Goal: Transaction & Acquisition: Purchase product/service

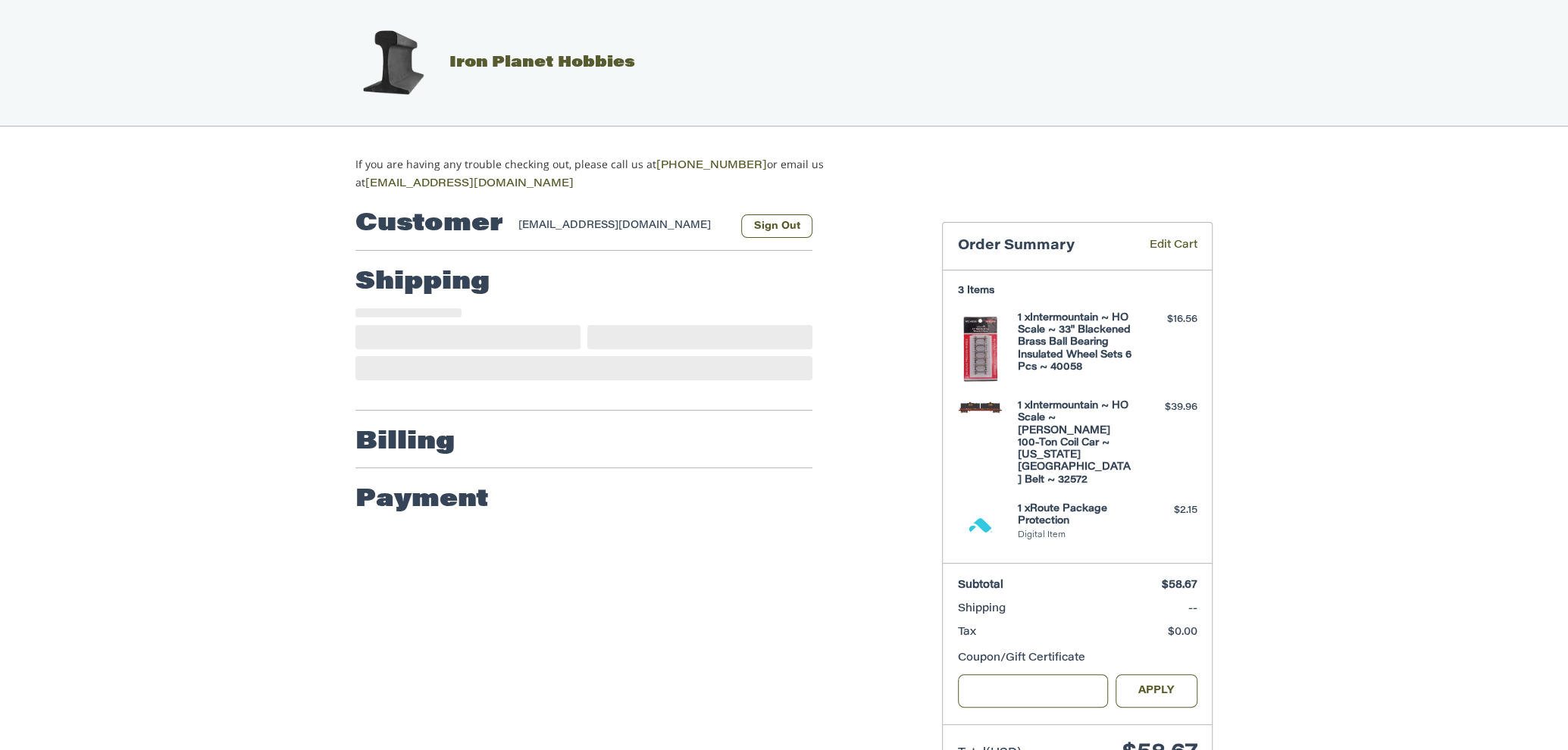
scroll to position [19, 0]
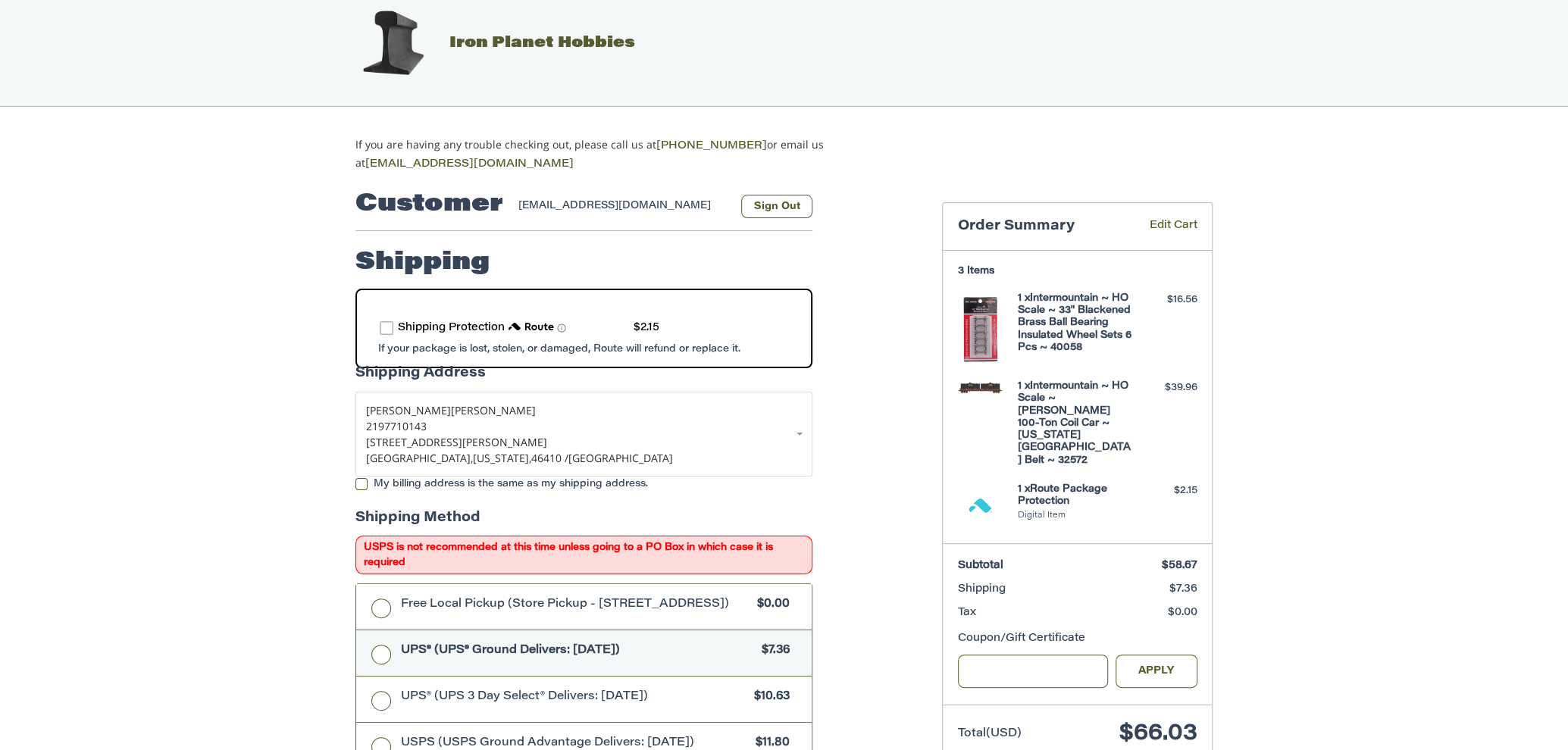
click at [1069, 320] on h4 "1 x Intermountain ~ HO Scale ~ 33" Blackened Brass Ball Bearing Insulated Wheel…" at bounding box center [1076, 323] width 116 height 62
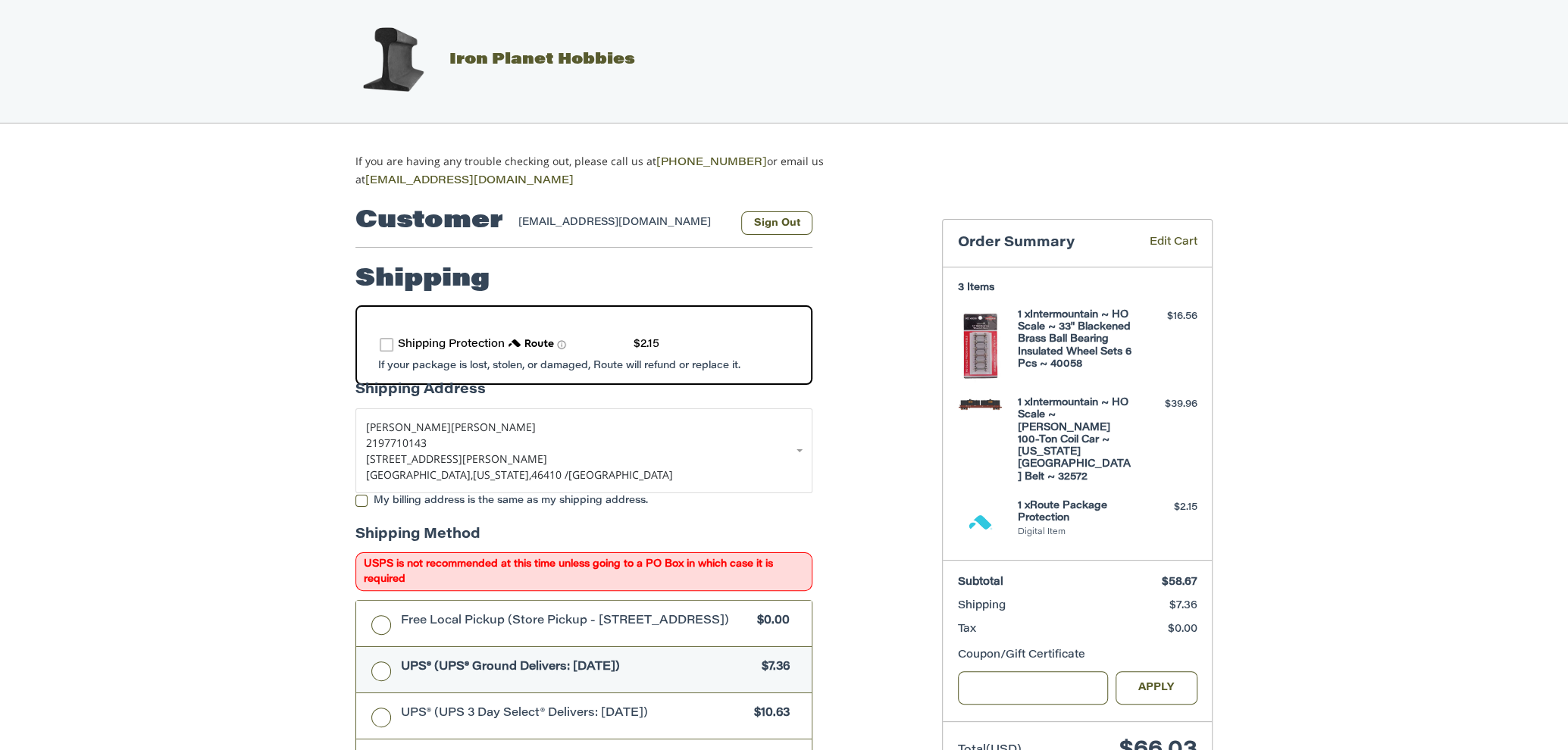
scroll to position [0, 0]
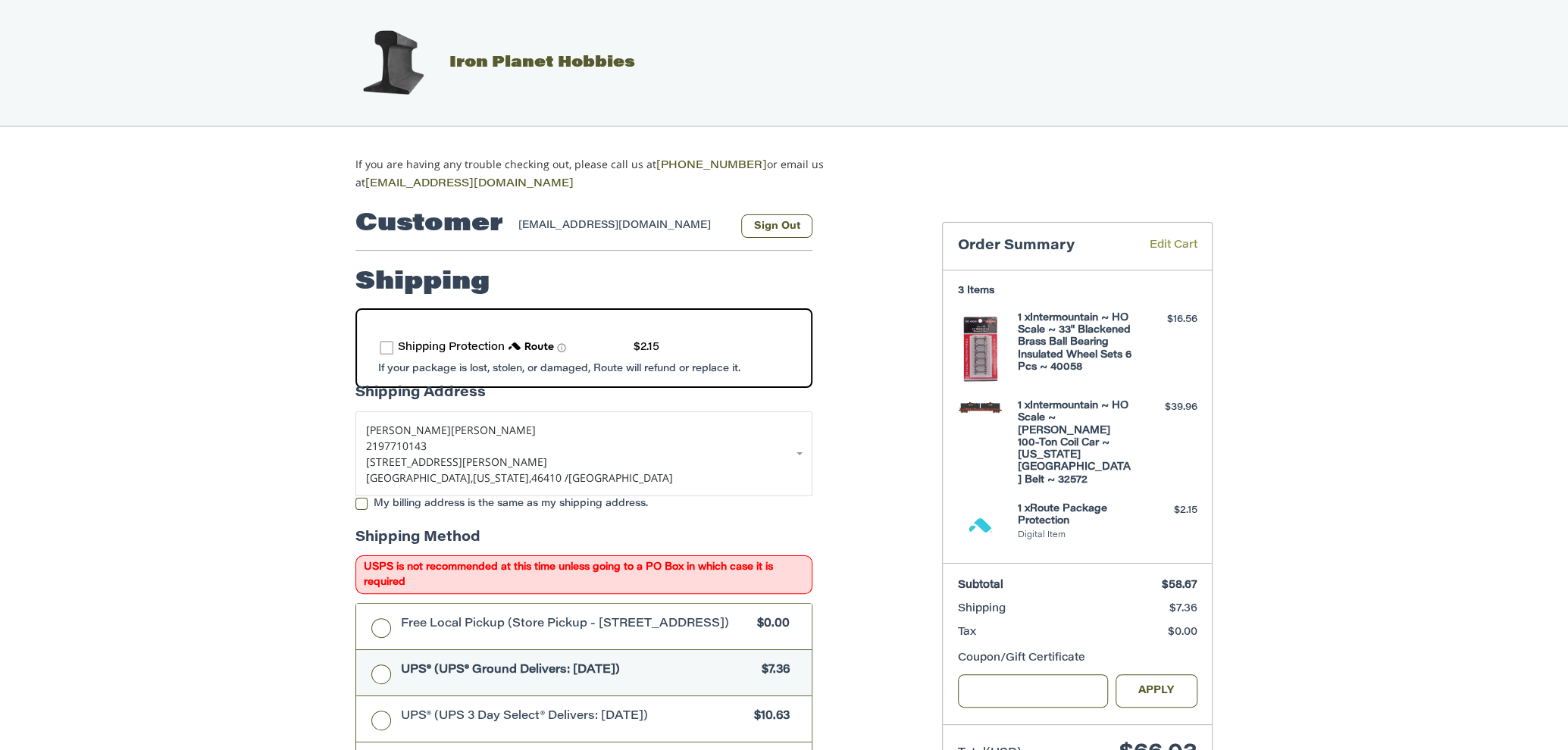
click at [1172, 241] on link "Edit Cart" at bounding box center [1163, 247] width 70 height 18
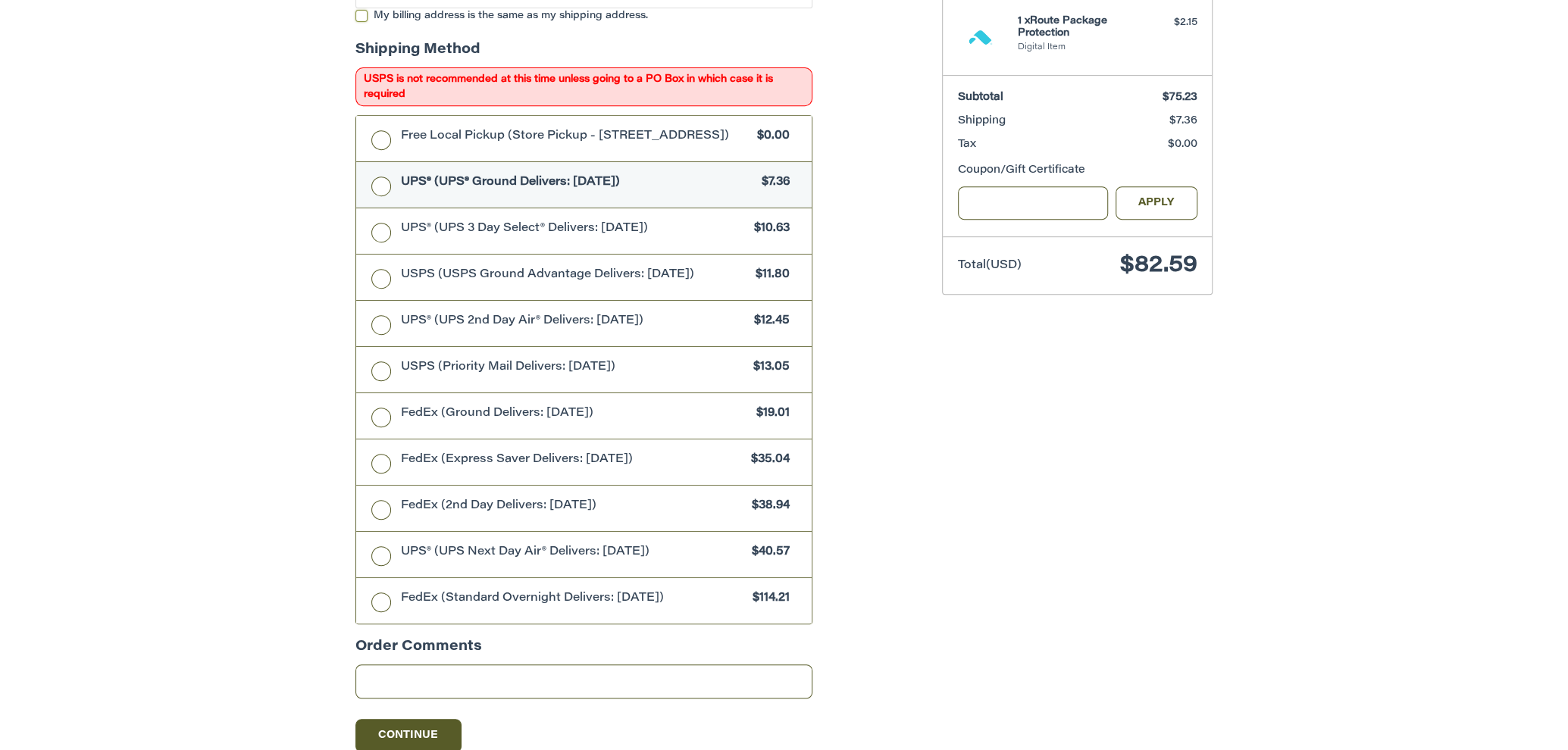
scroll to position [638, 0]
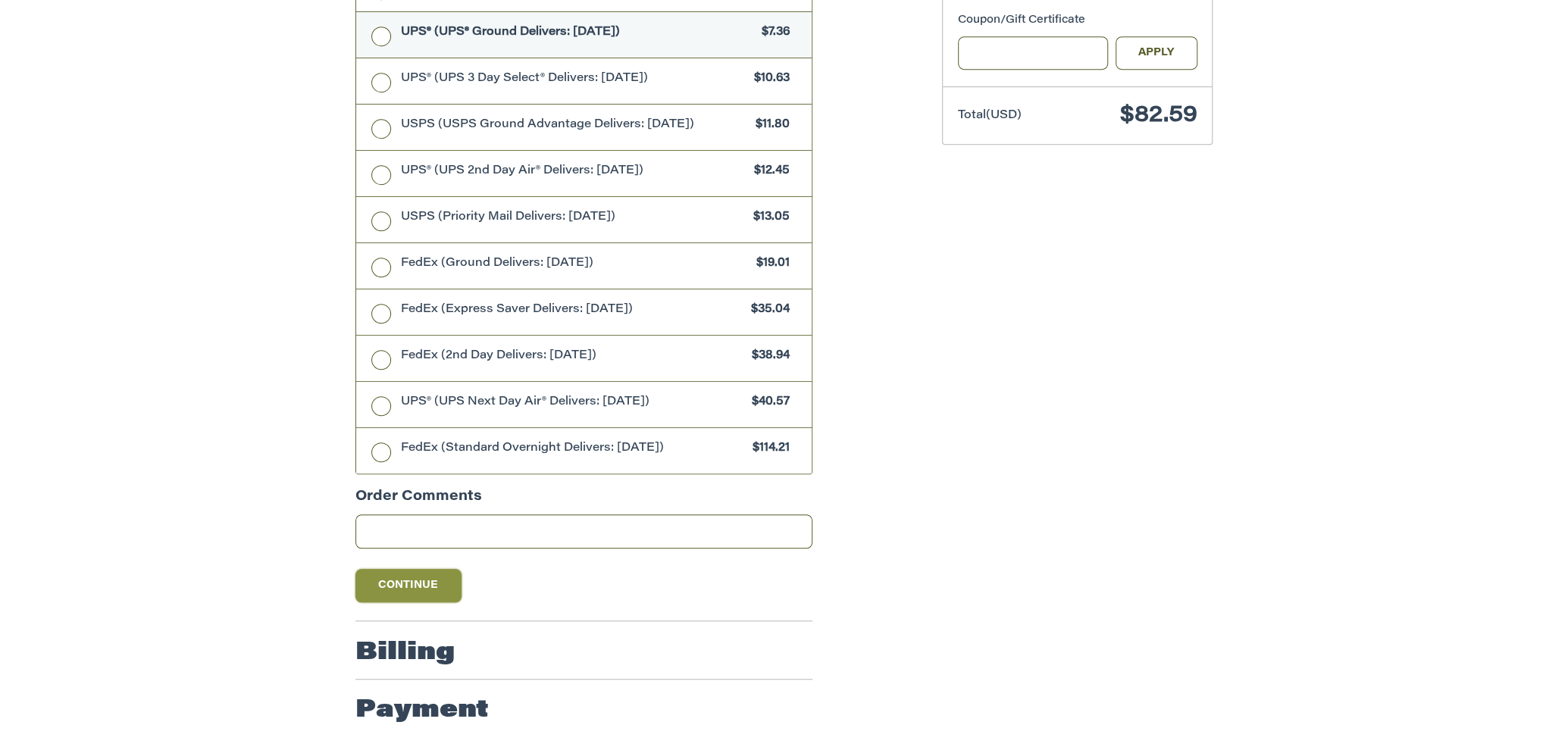
click at [409, 586] on button "Continue" at bounding box center [408, 586] width 106 height 33
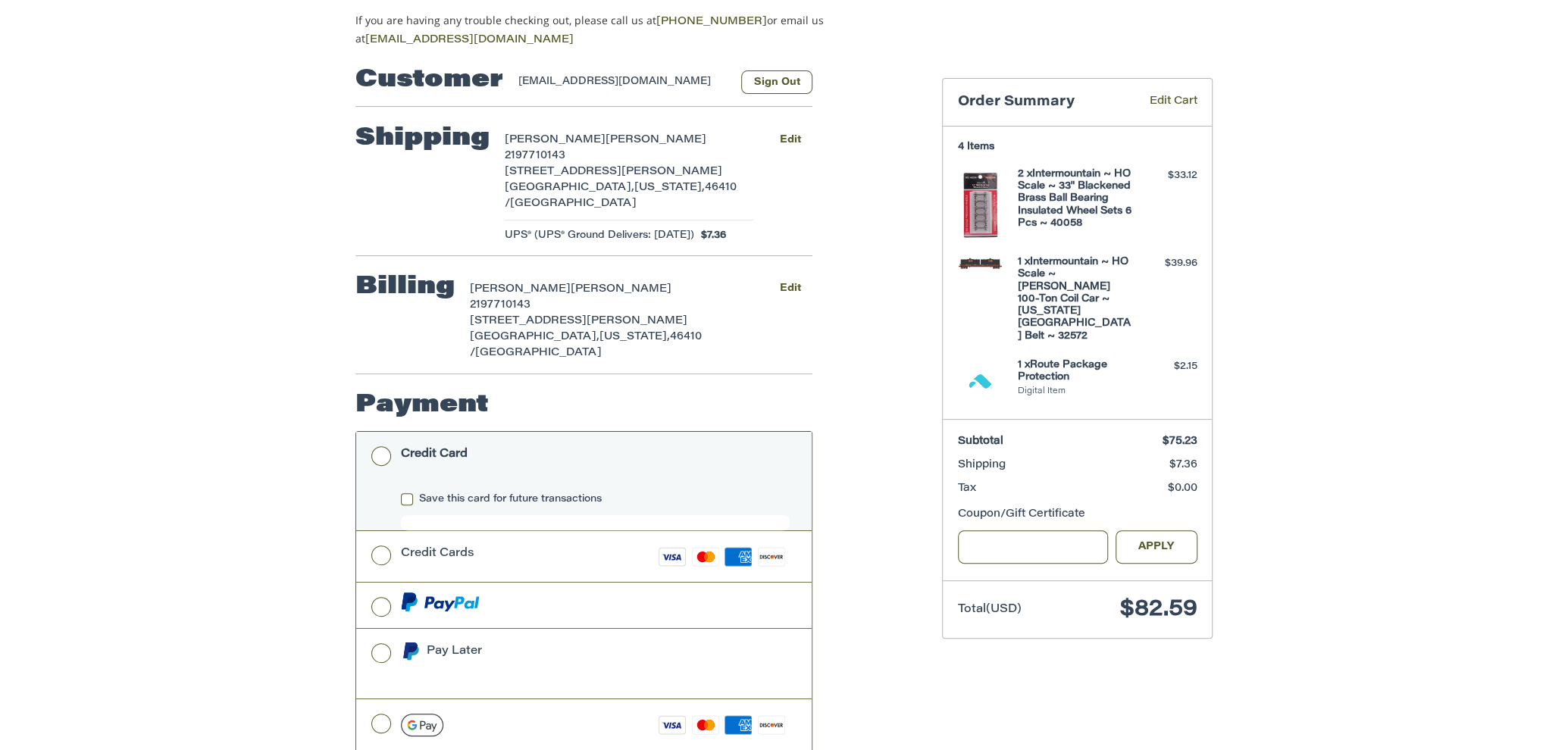
scroll to position [147, 0]
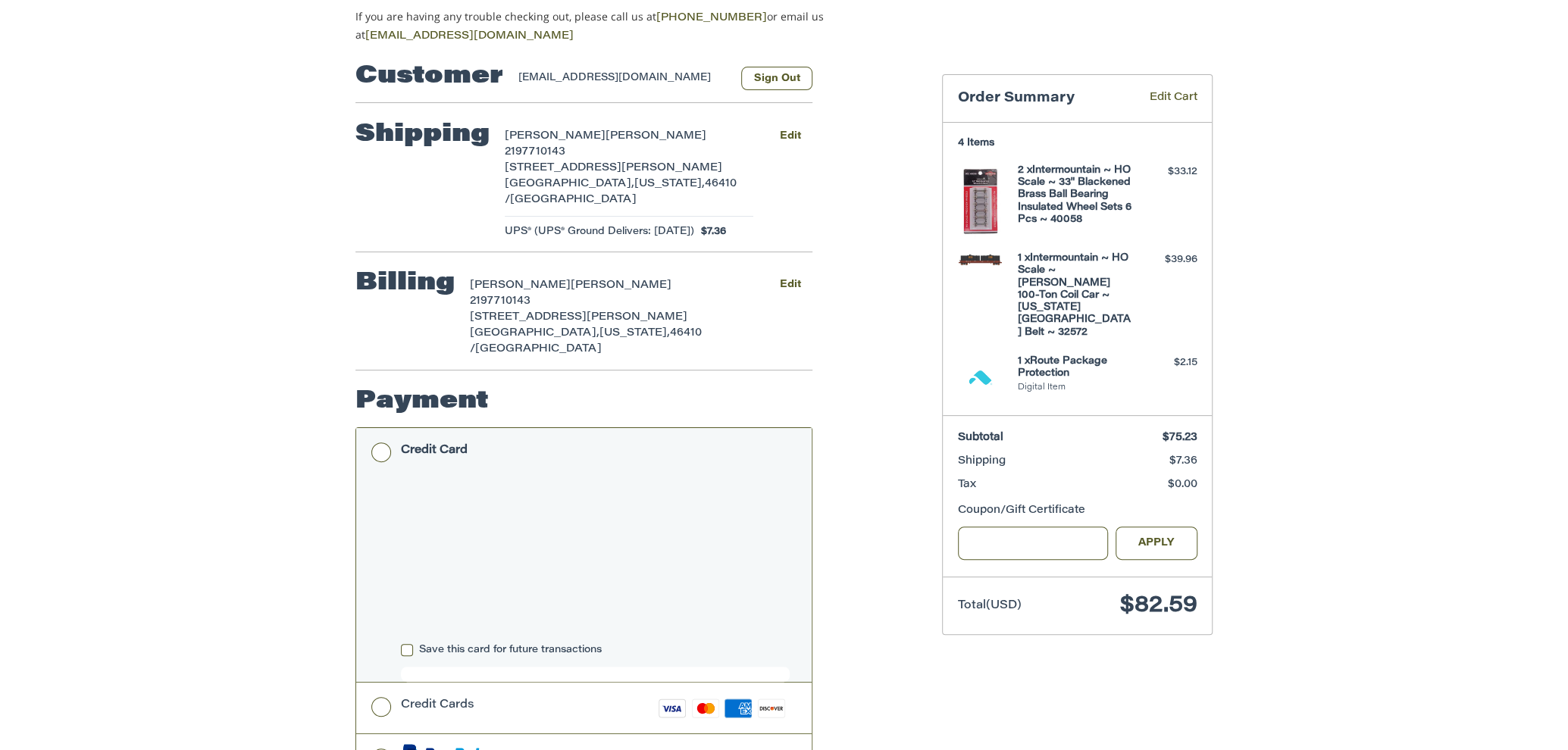
drag, startPoint x: 538, startPoint y: 413, endPoint x: 572, endPoint y: 383, distance: 45.3
click at [572, 384] on li "Payment Payment Methods Credit Card Credit Card Save this card for future trans…" at bounding box center [584, 667] width 457 height 592
click at [407, 644] on label "Save this card for future transactions" at bounding box center [595, 650] width 389 height 12
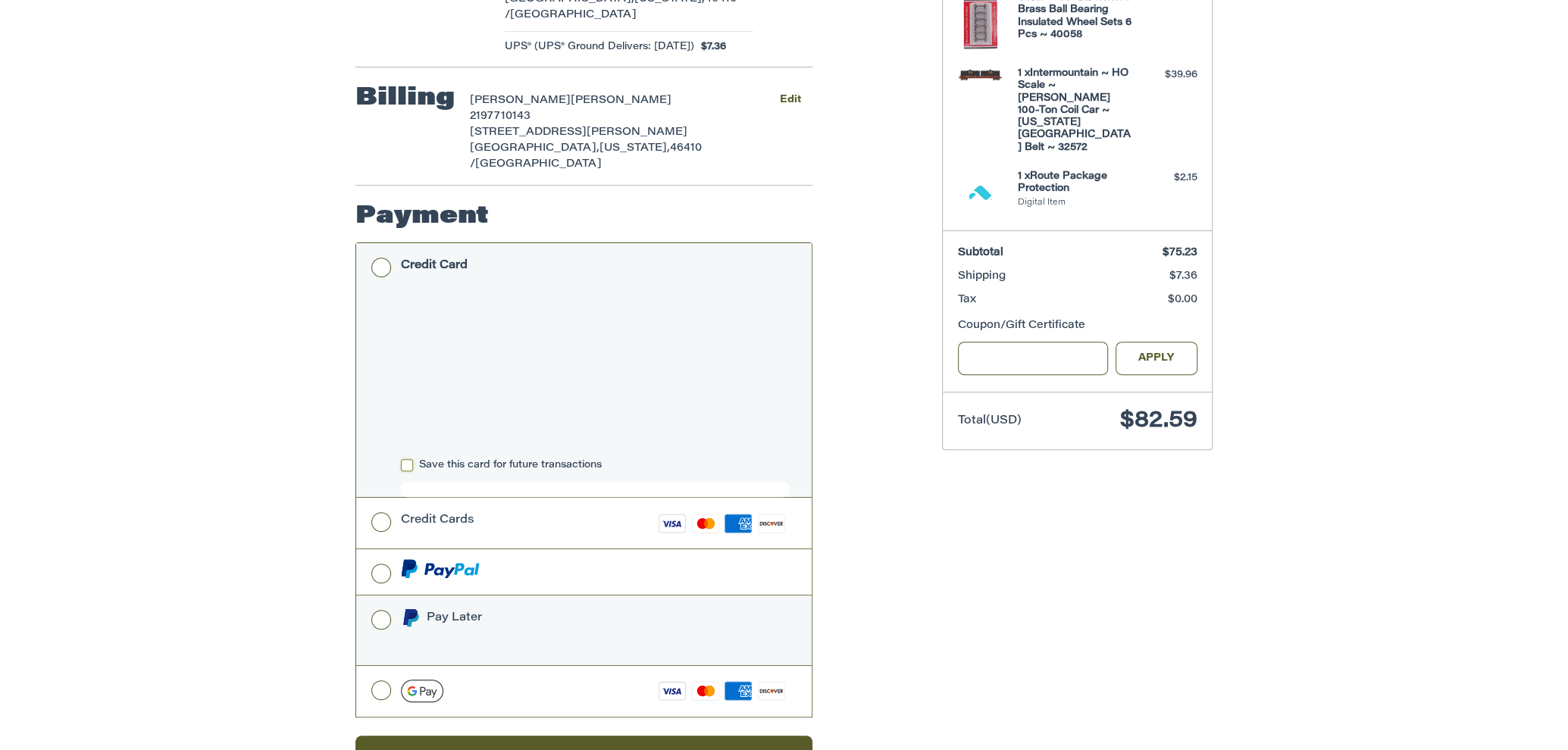
scroll to position [355, 0]
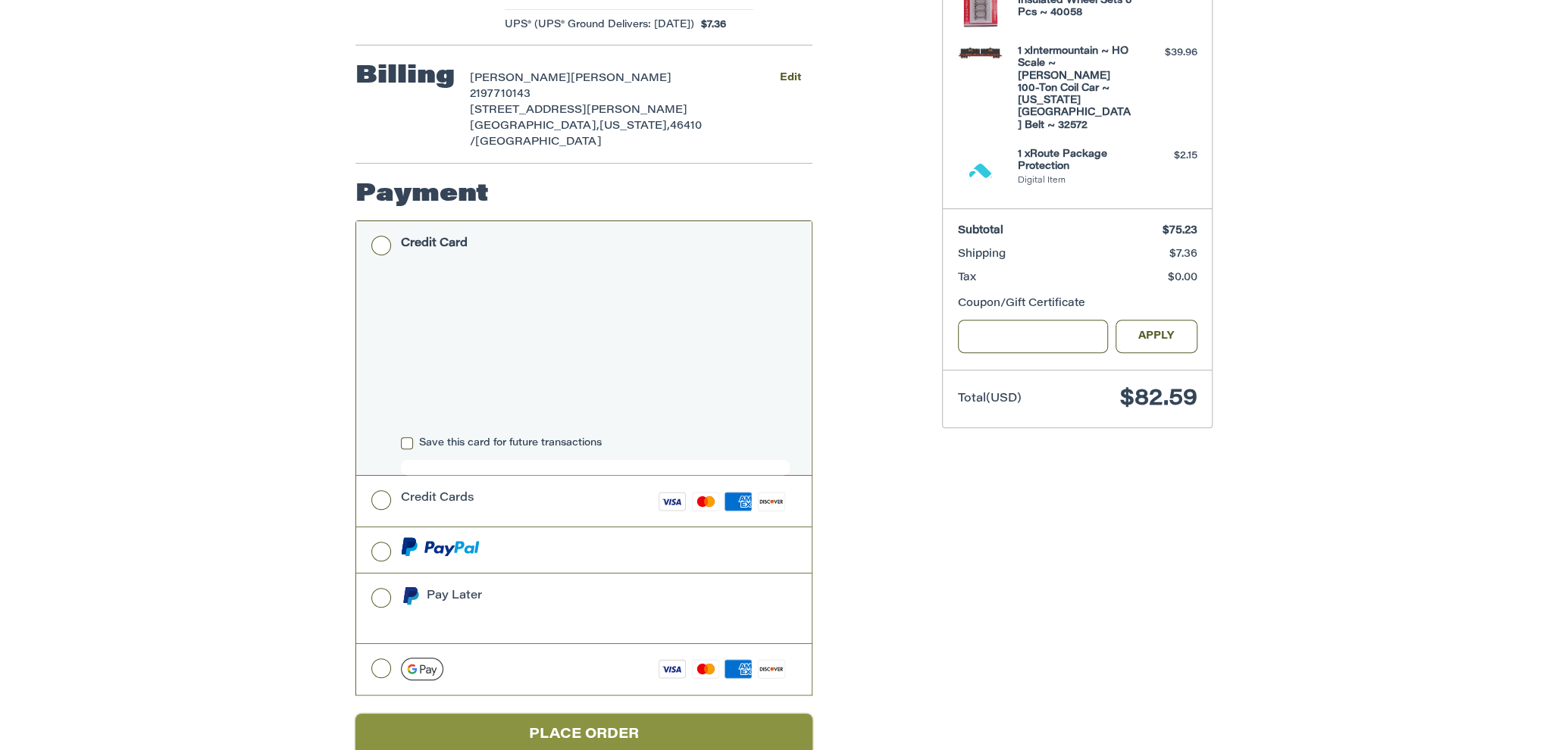
click at [515, 714] on button "Place Order" at bounding box center [584, 735] width 457 height 41
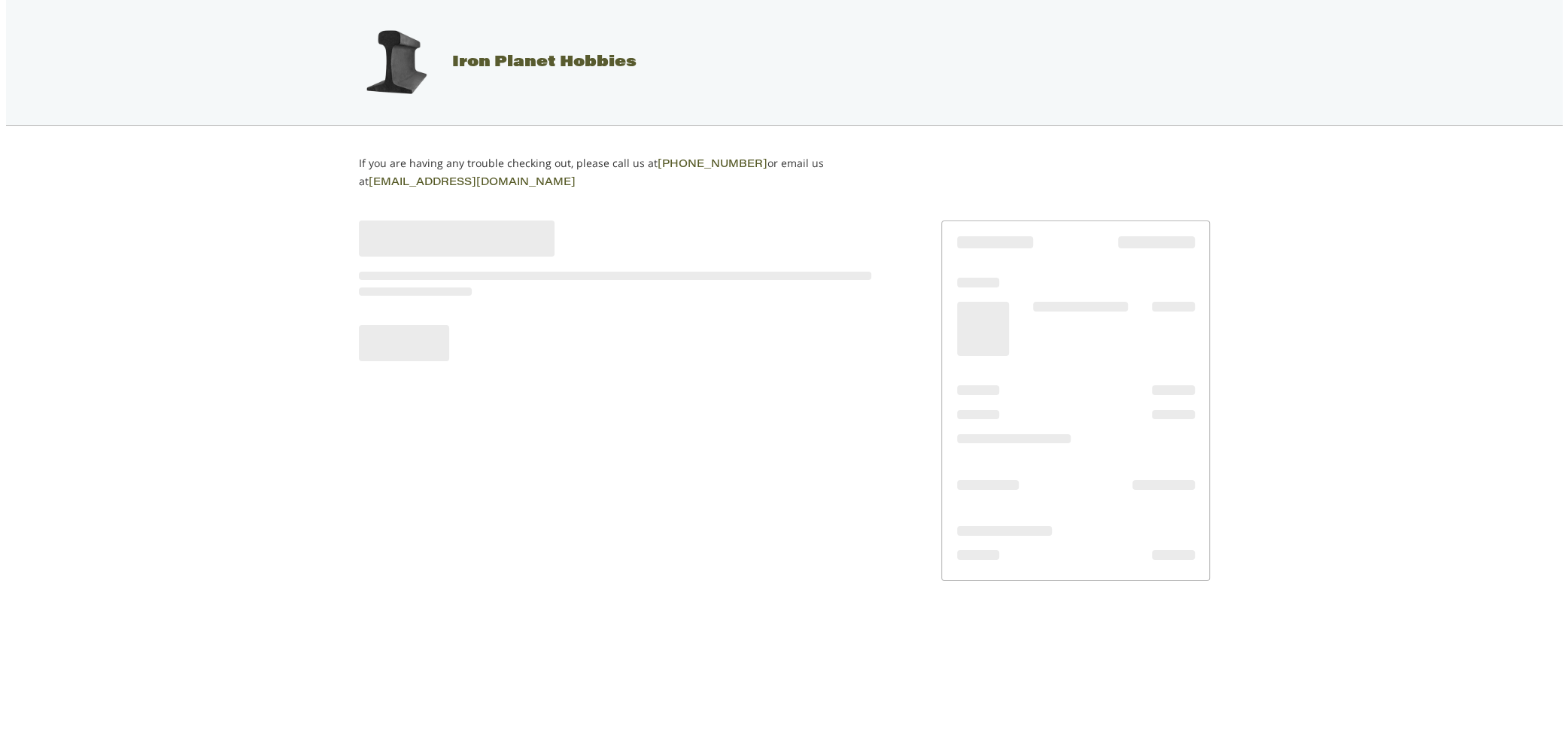
scroll to position [0, 0]
